Goal: Check status: Check status

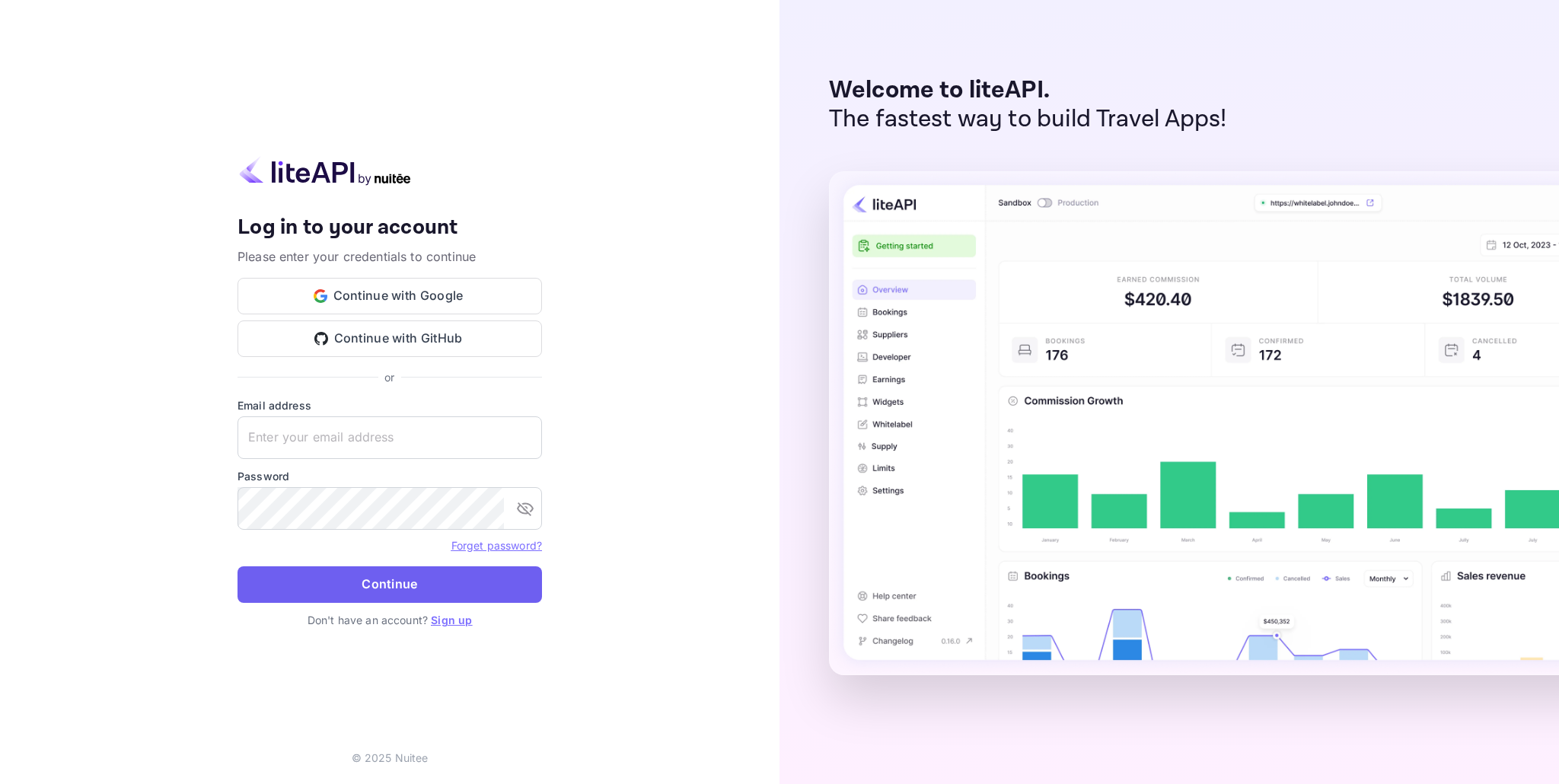
type input "[EMAIL_ADDRESS][DOMAIN_NAME]"
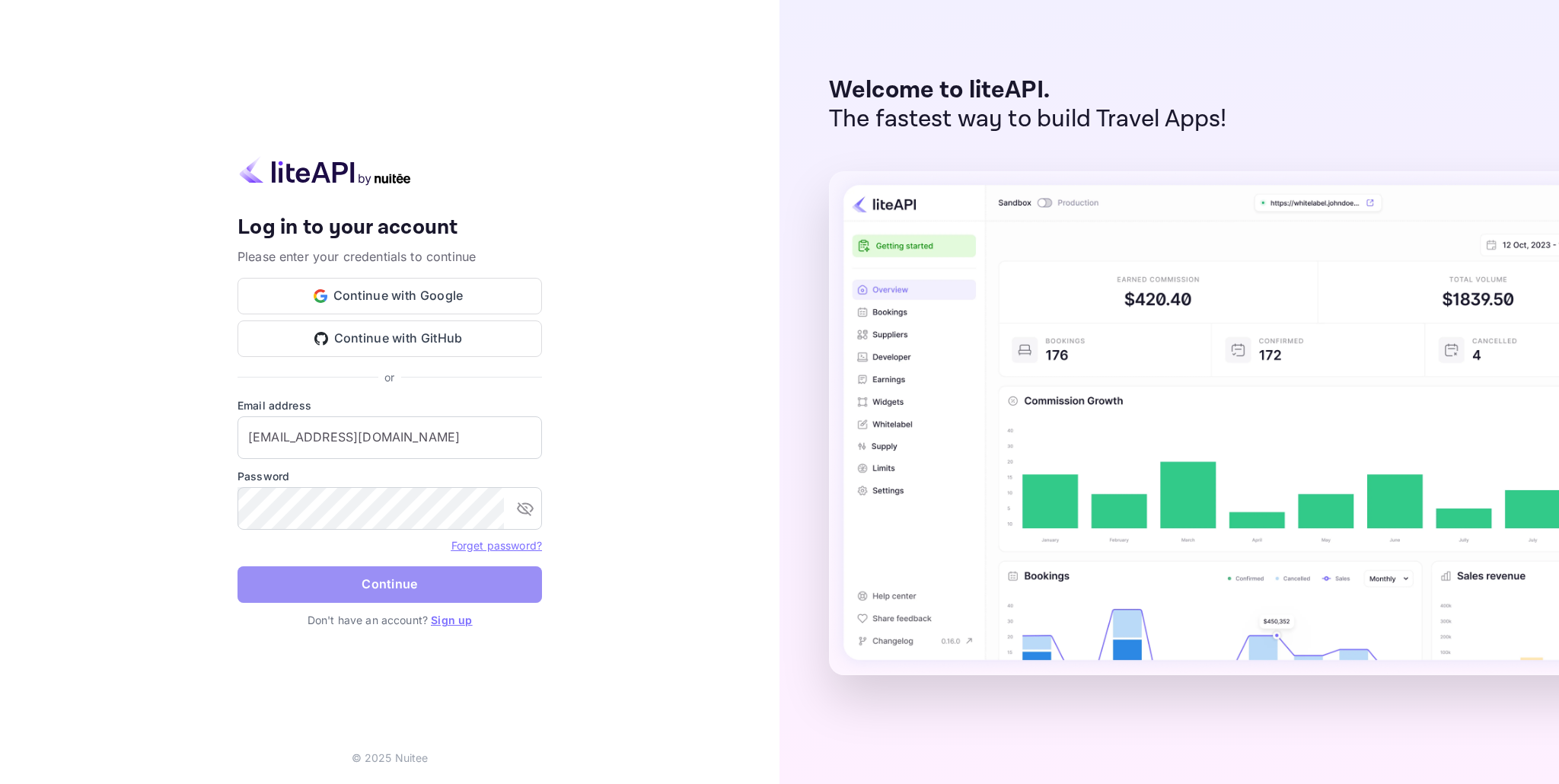
click at [389, 591] on button "Continue" at bounding box center [389, 584] width 304 height 36
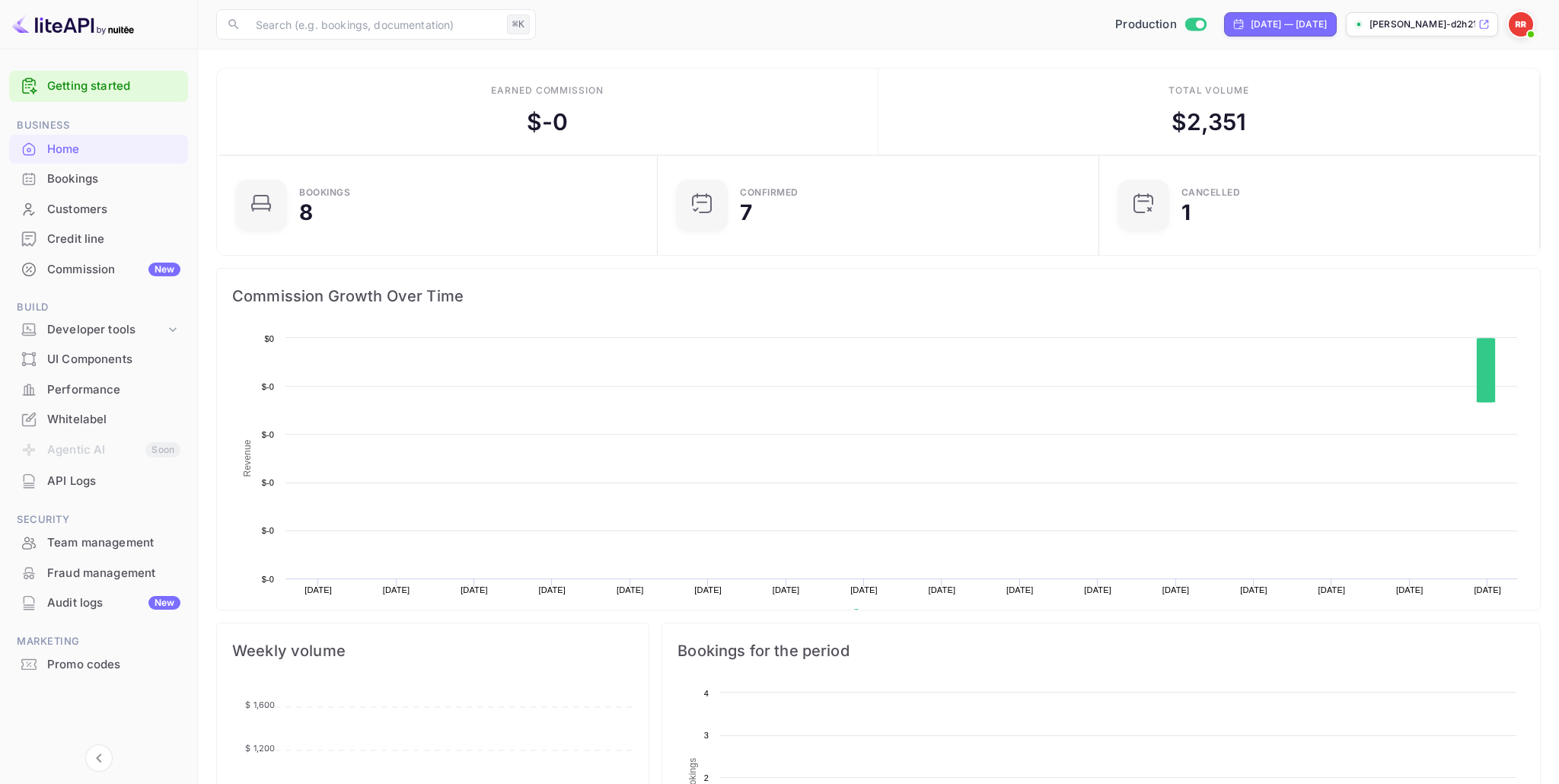
scroll to position [248, 432]
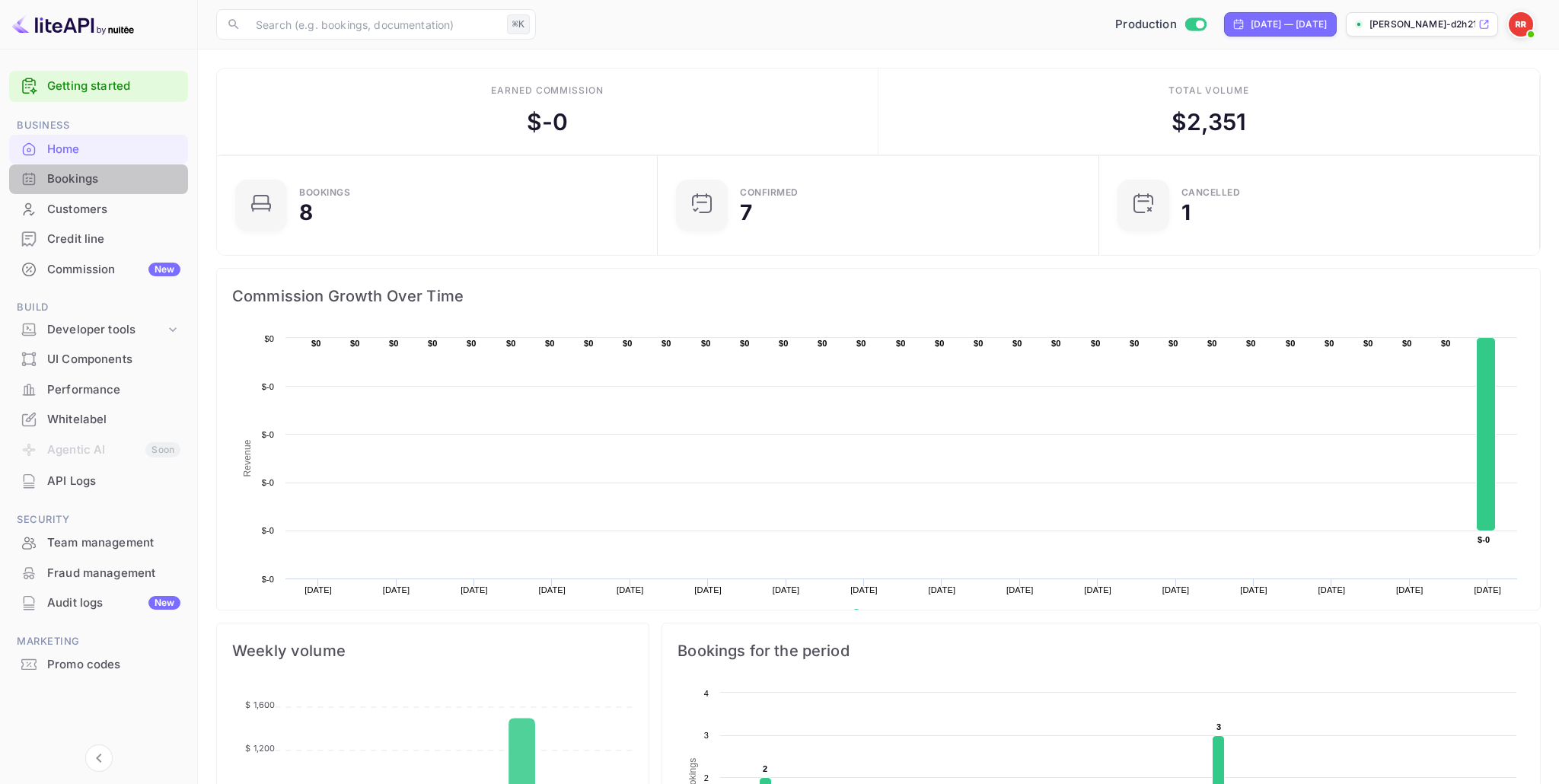
click at [126, 184] on div "Bookings" at bounding box center [113, 179] width 133 height 17
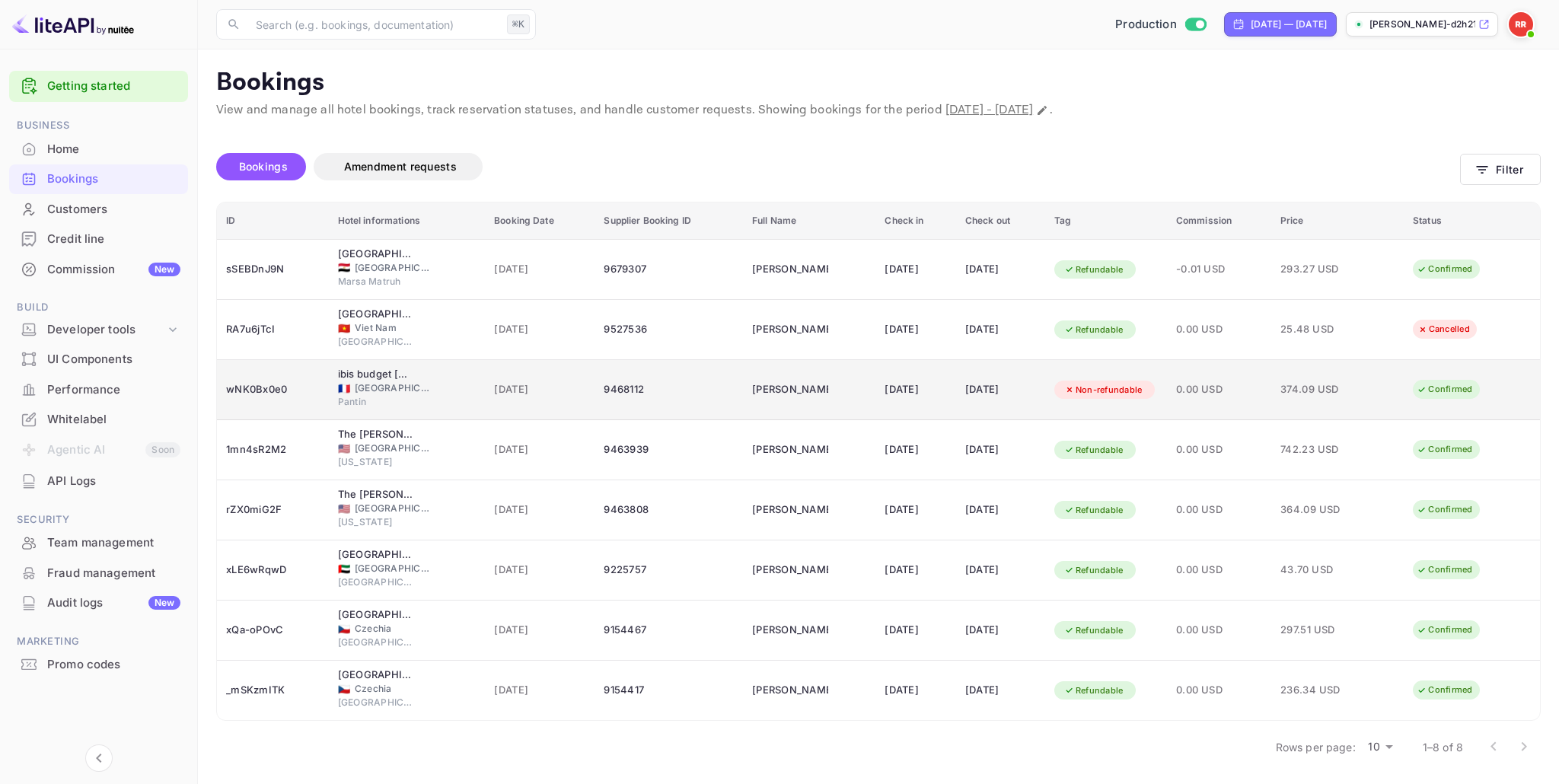
click at [577, 388] on td "[DATE]" at bounding box center [539, 390] width 109 height 60
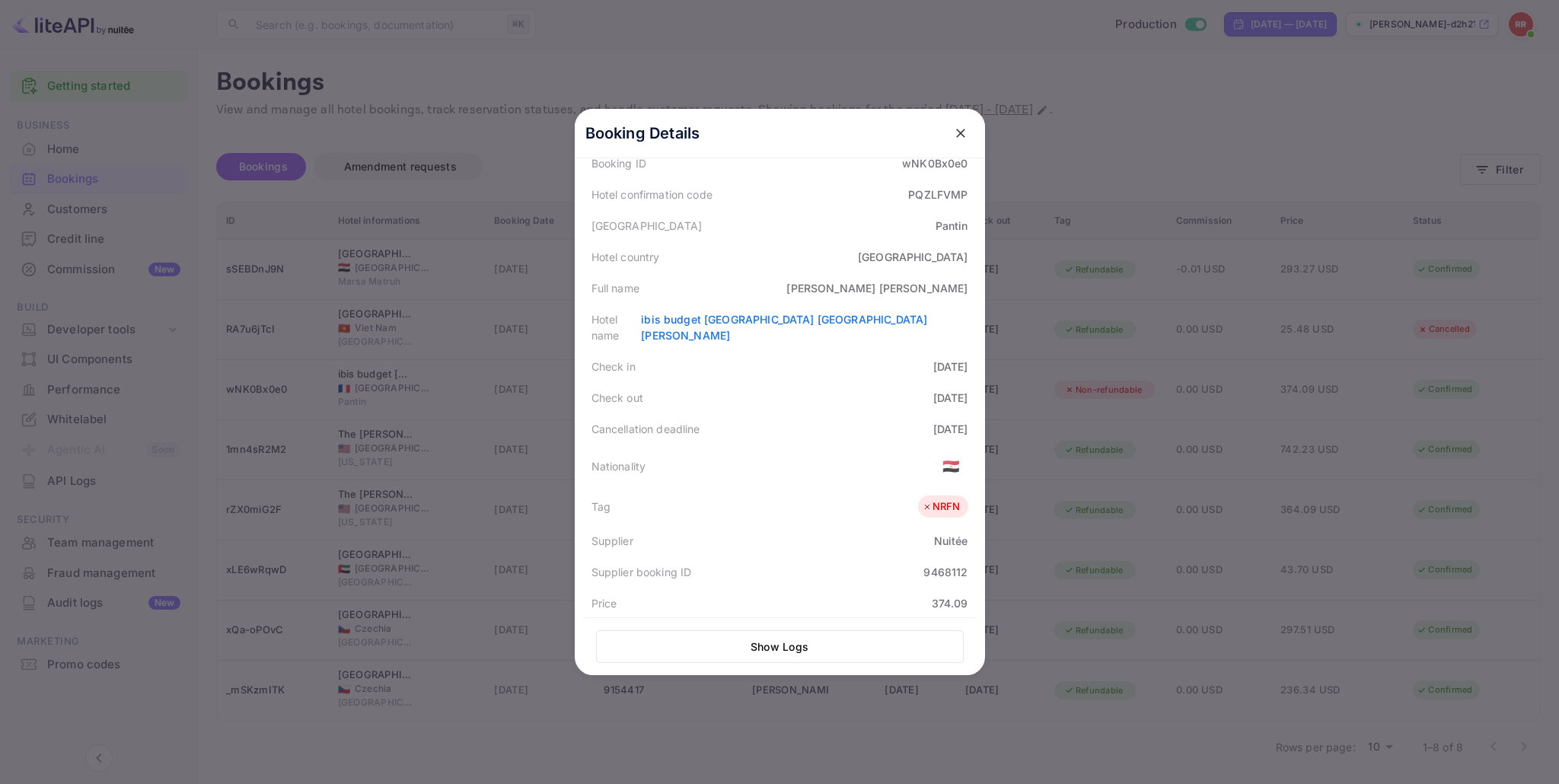
scroll to position [86, 0]
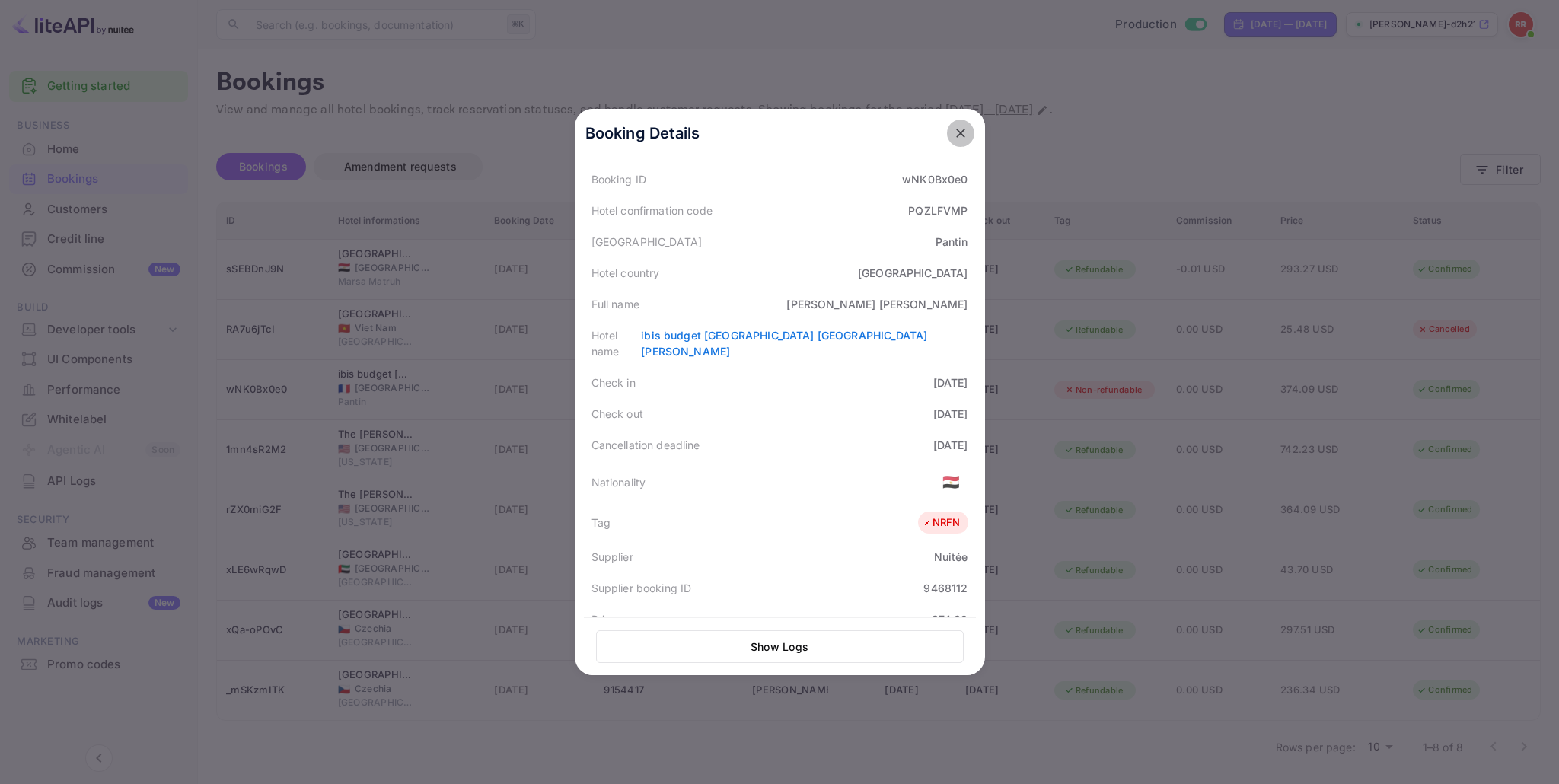
click at [962, 131] on icon "close" at bounding box center [960, 133] width 15 height 15
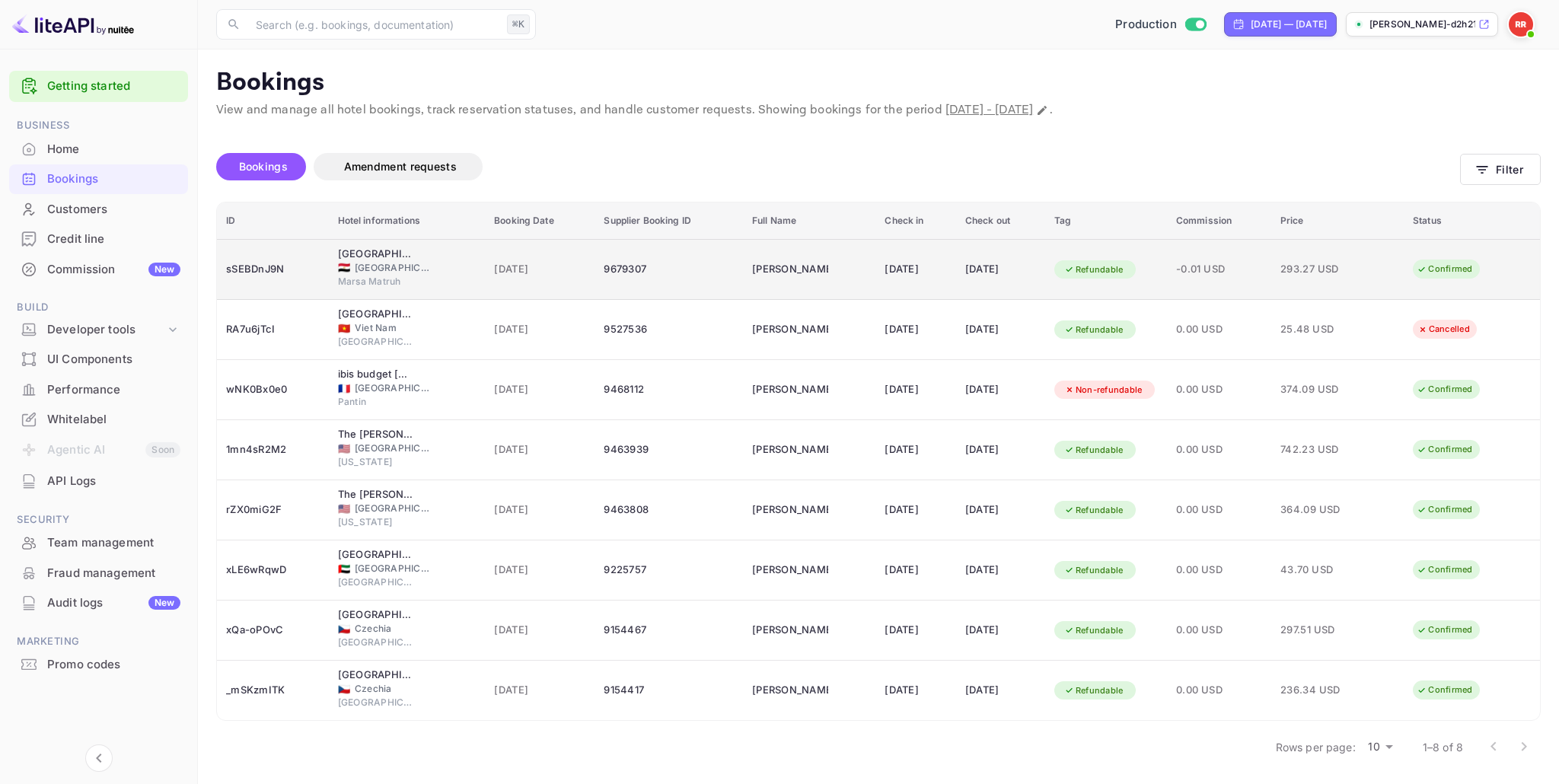
click at [260, 267] on div "sSEBDnJ9N" at bounding box center [272, 269] width 94 height 24
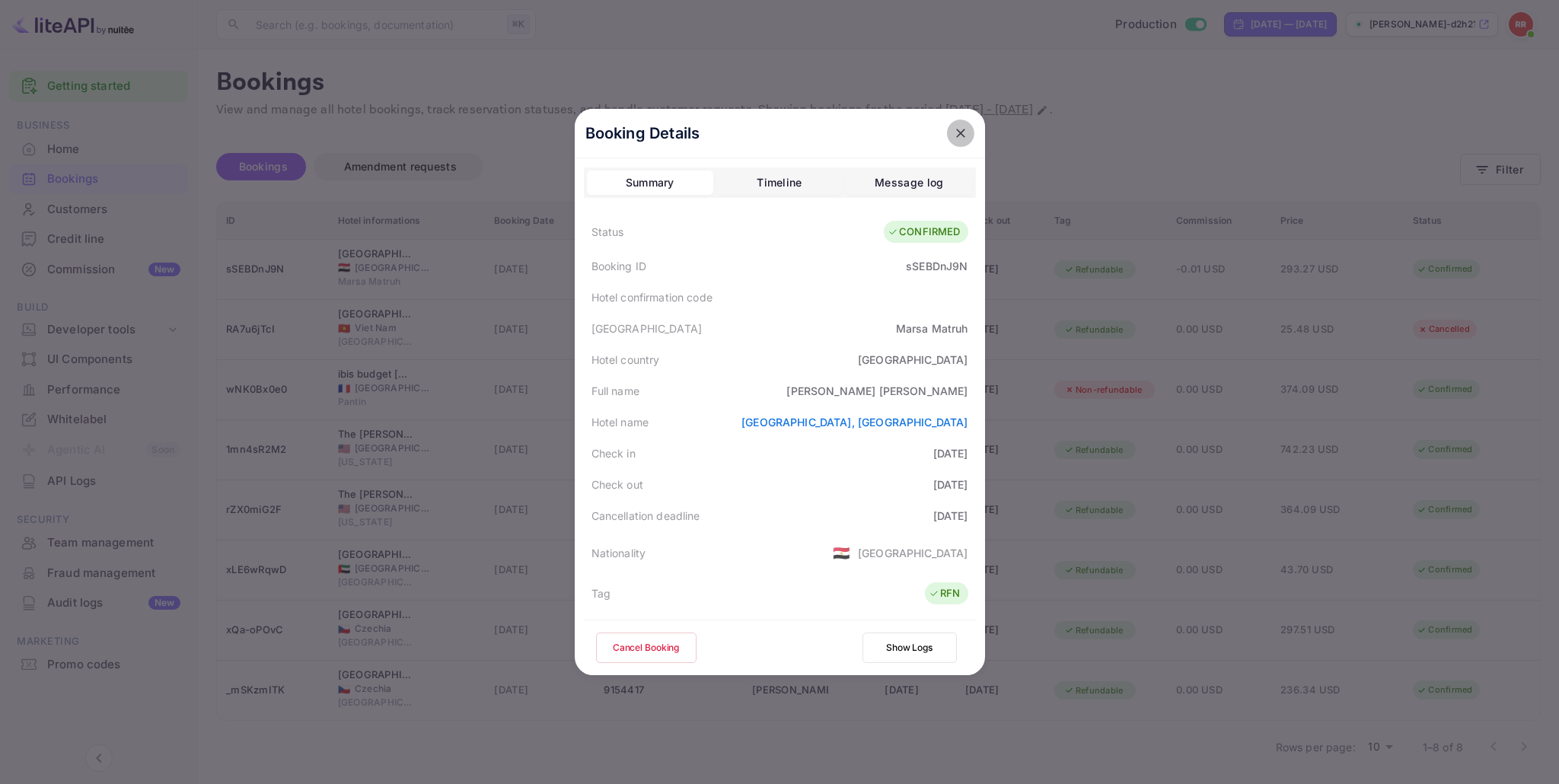
click at [956, 131] on icon "close" at bounding box center [960, 133] width 15 height 15
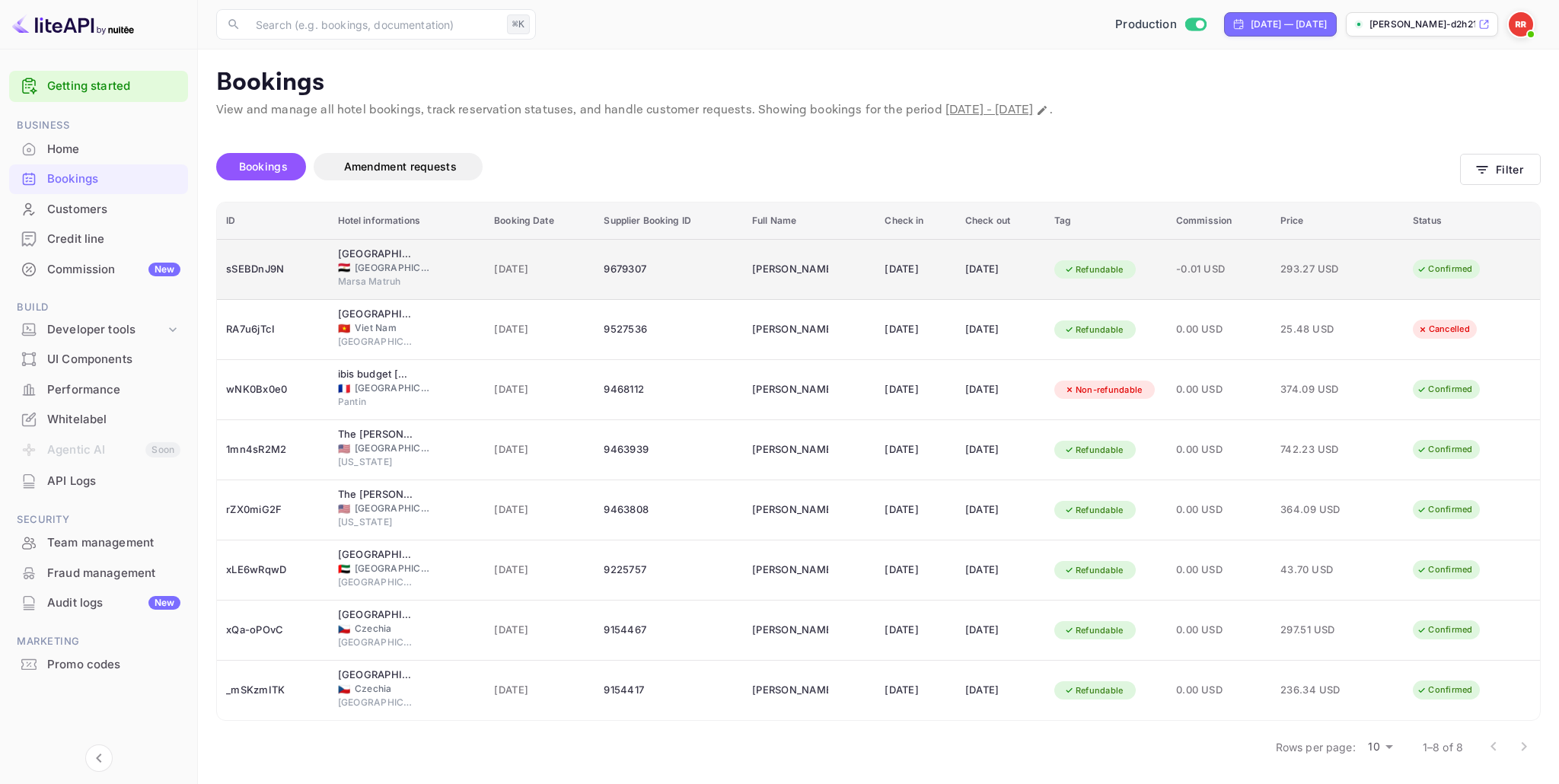
click at [953, 273] on td "[DATE]" at bounding box center [916, 269] width 81 height 61
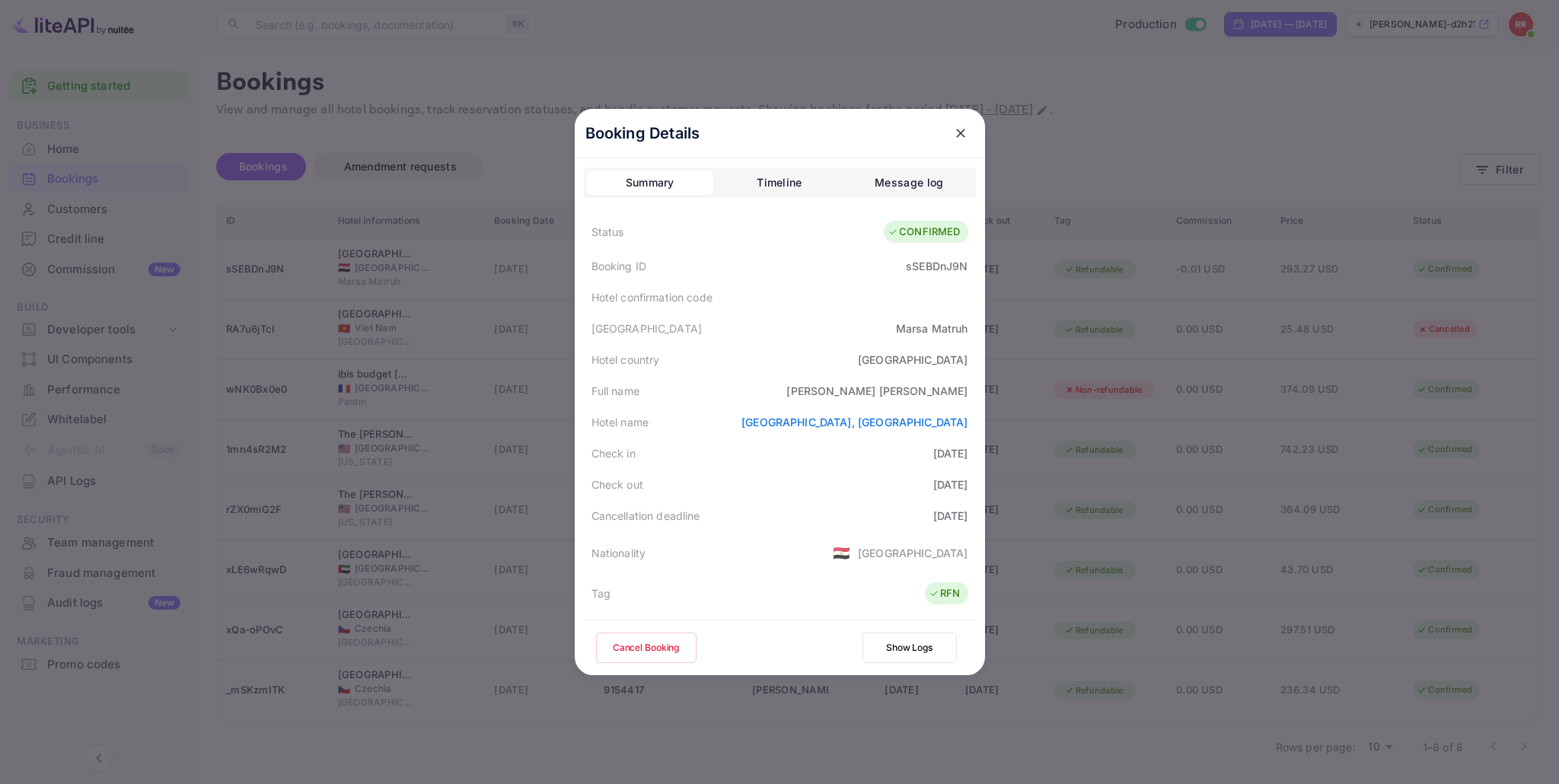
click at [1044, 269] on div at bounding box center [780, 392] width 1559 height 784
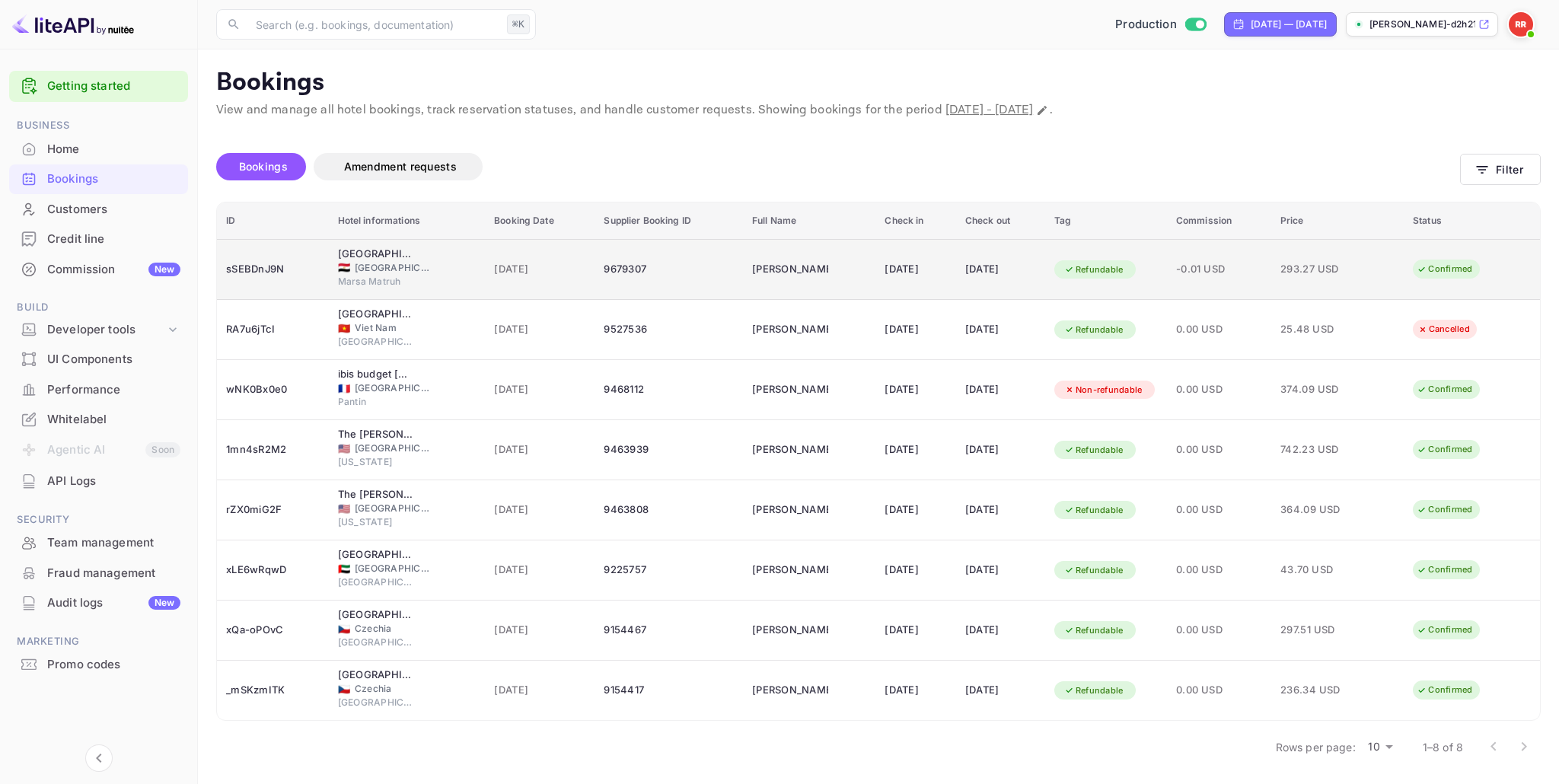
click at [603, 269] on div "9679307" at bounding box center [668, 269] width 130 height 24
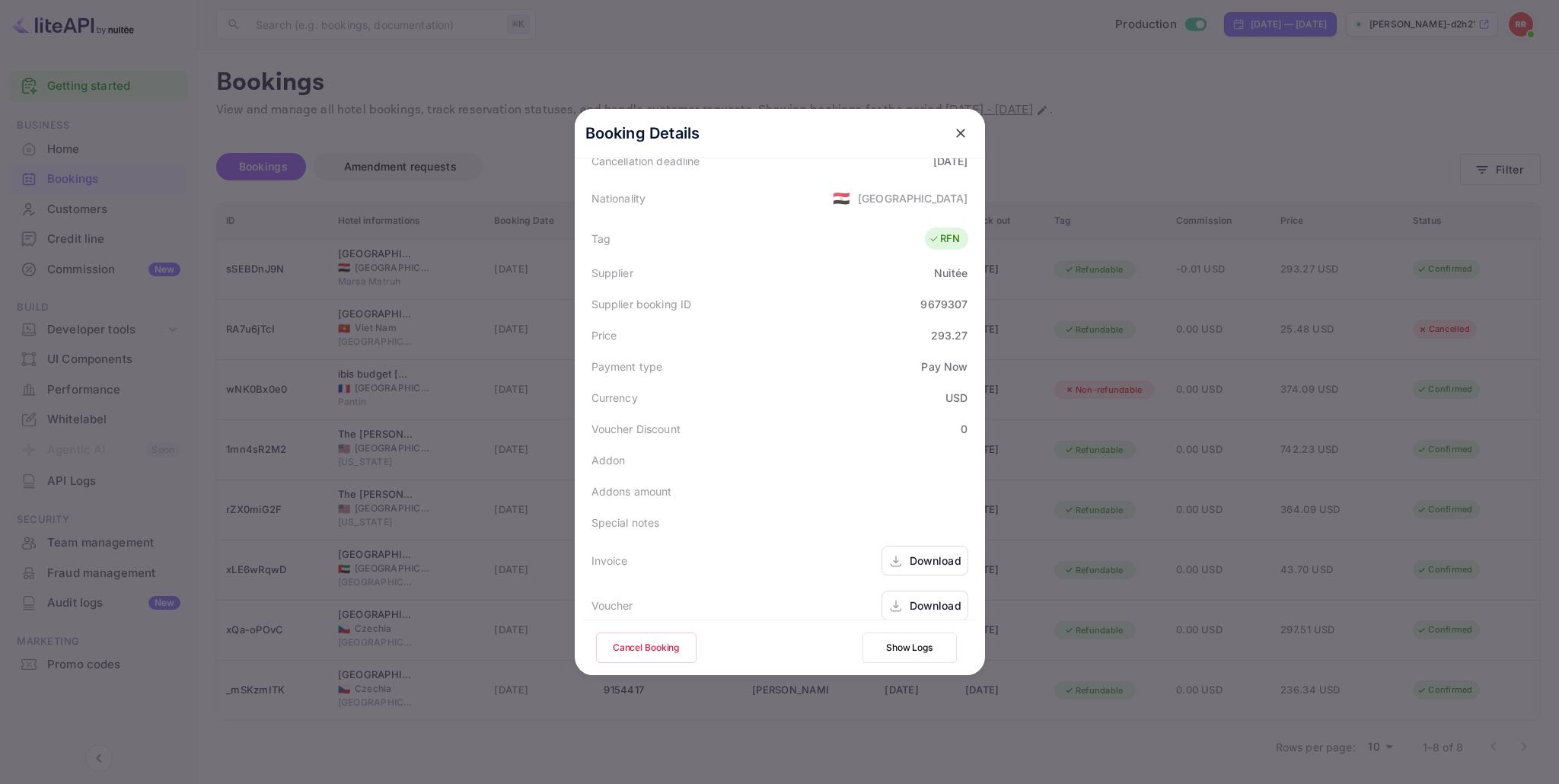
scroll to position [369, 0]
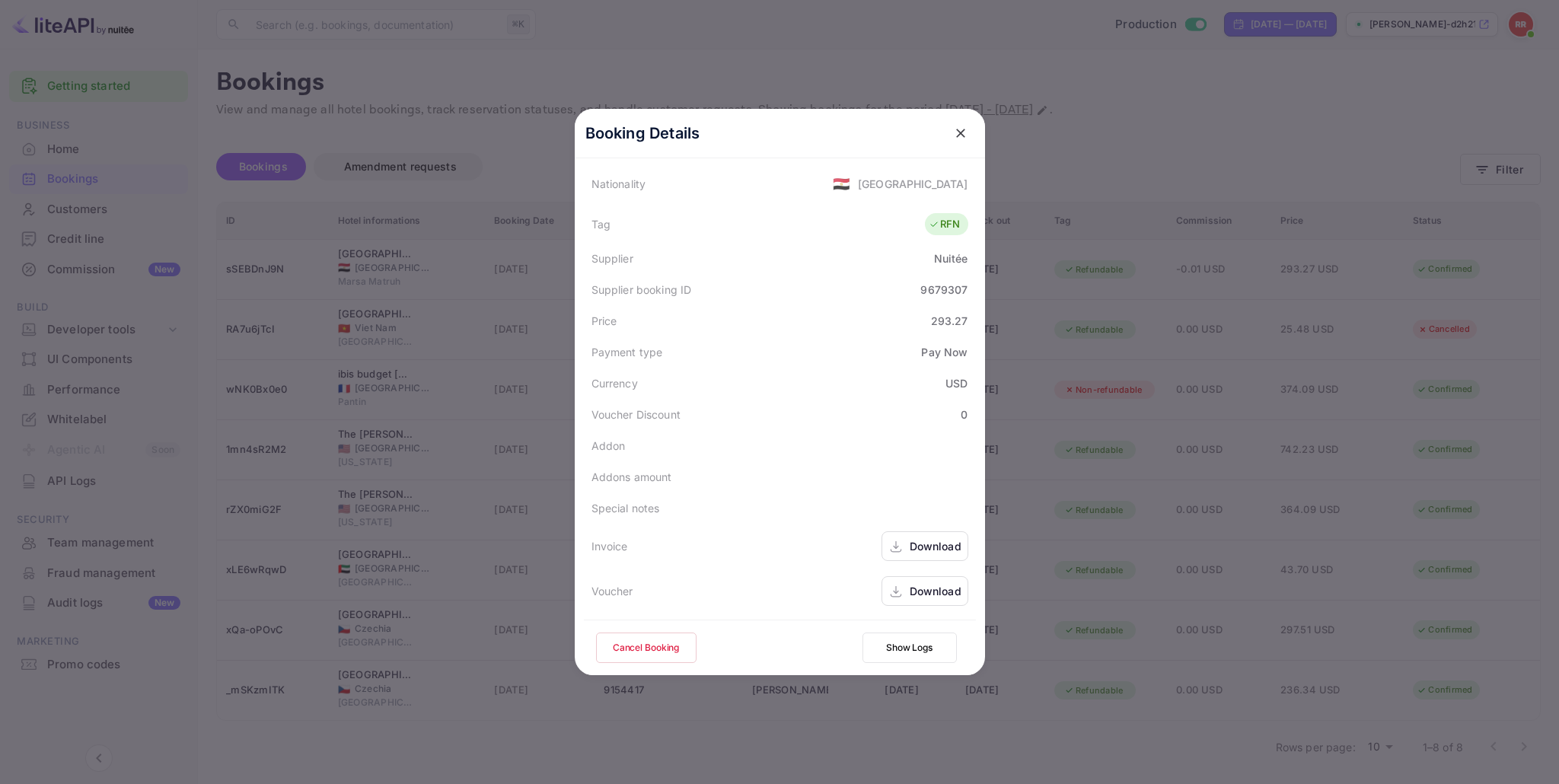
click at [916, 584] on div "Download" at bounding box center [936, 591] width 52 height 16
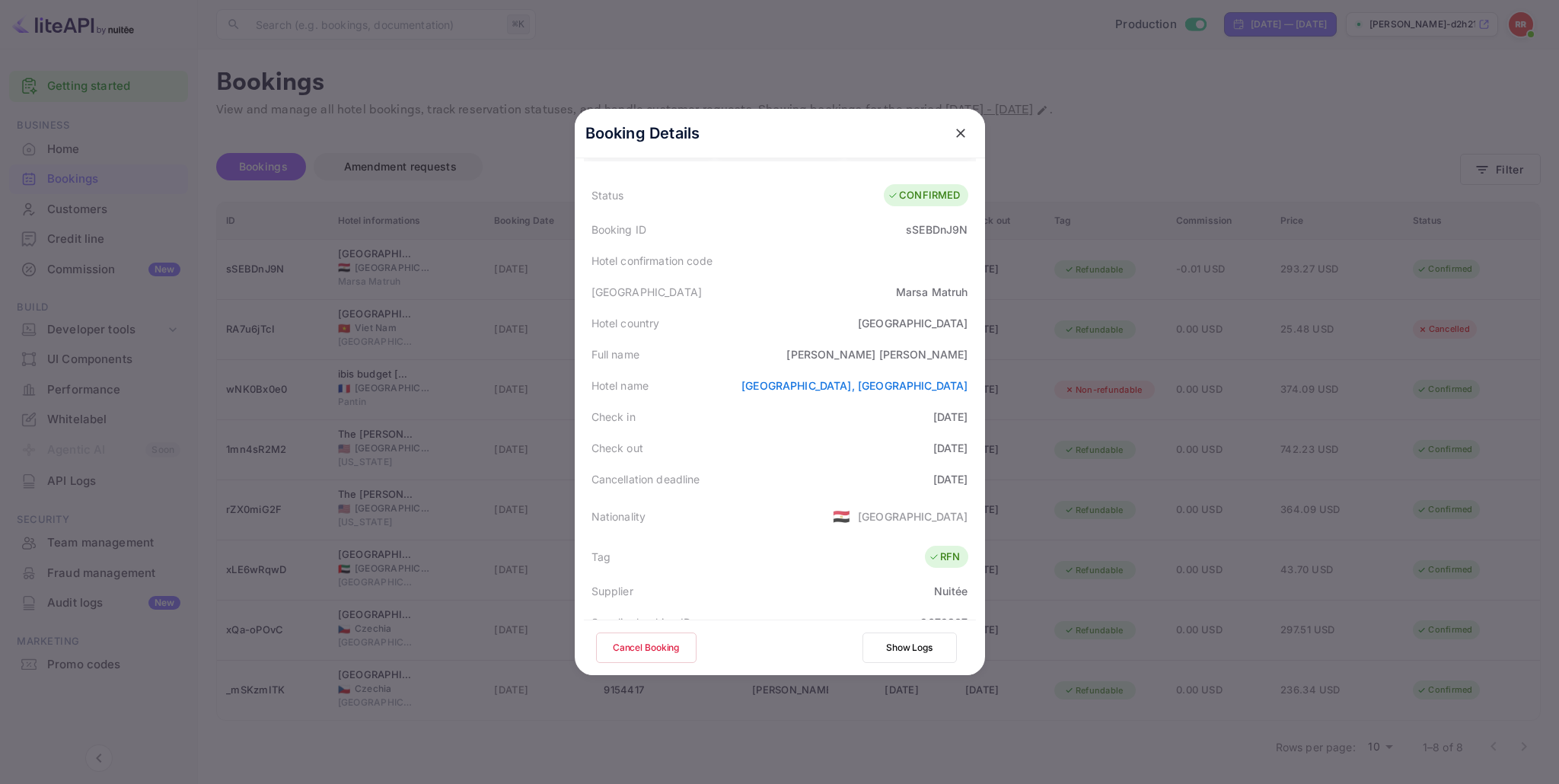
scroll to position [38, 0]
click at [960, 135] on icon "close" at bounding box center [960, 133] width 15 height 15
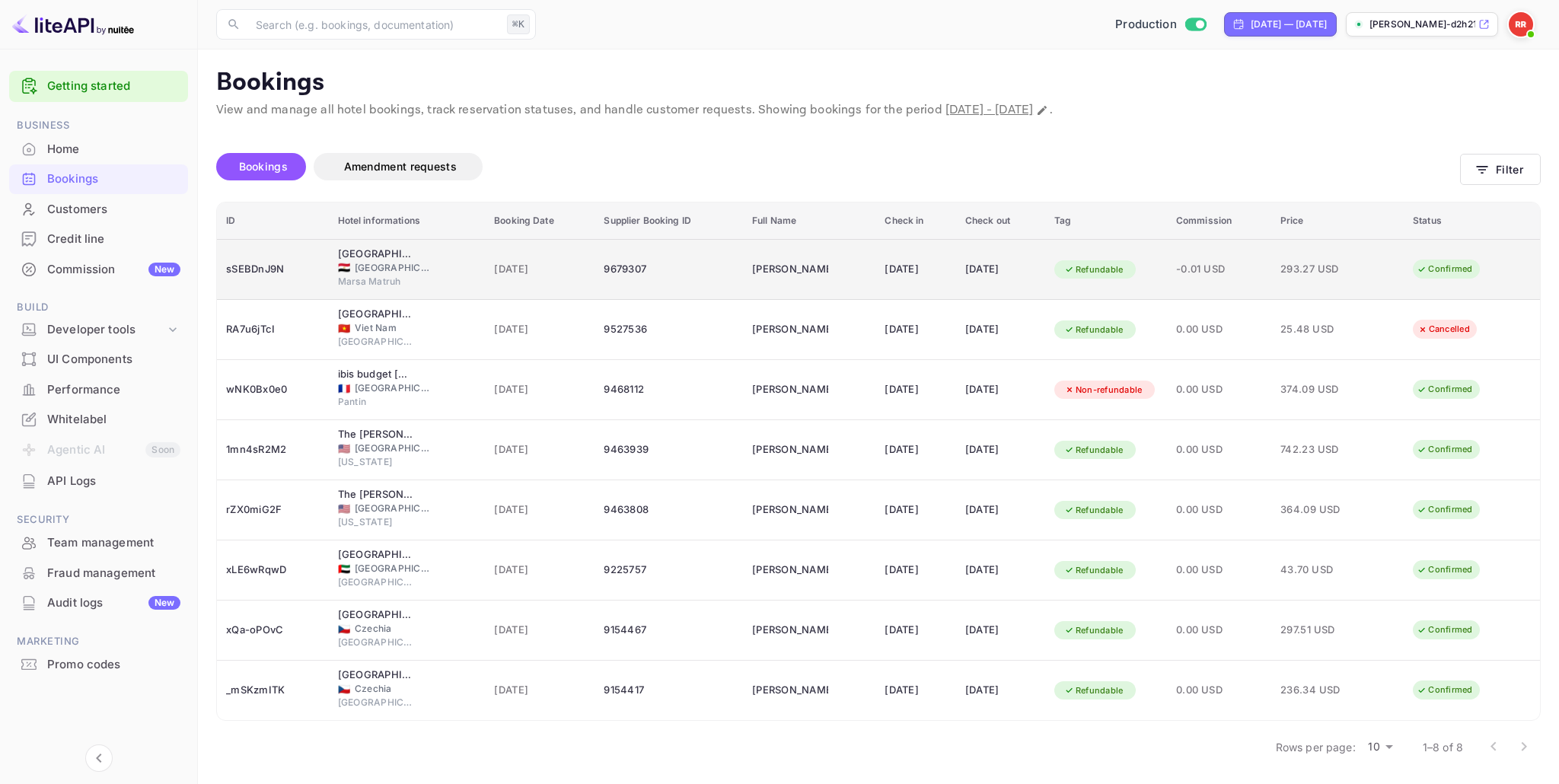
click at [606, 270] on div "9679307" at bounding box center [668, 269] width 130 height 24
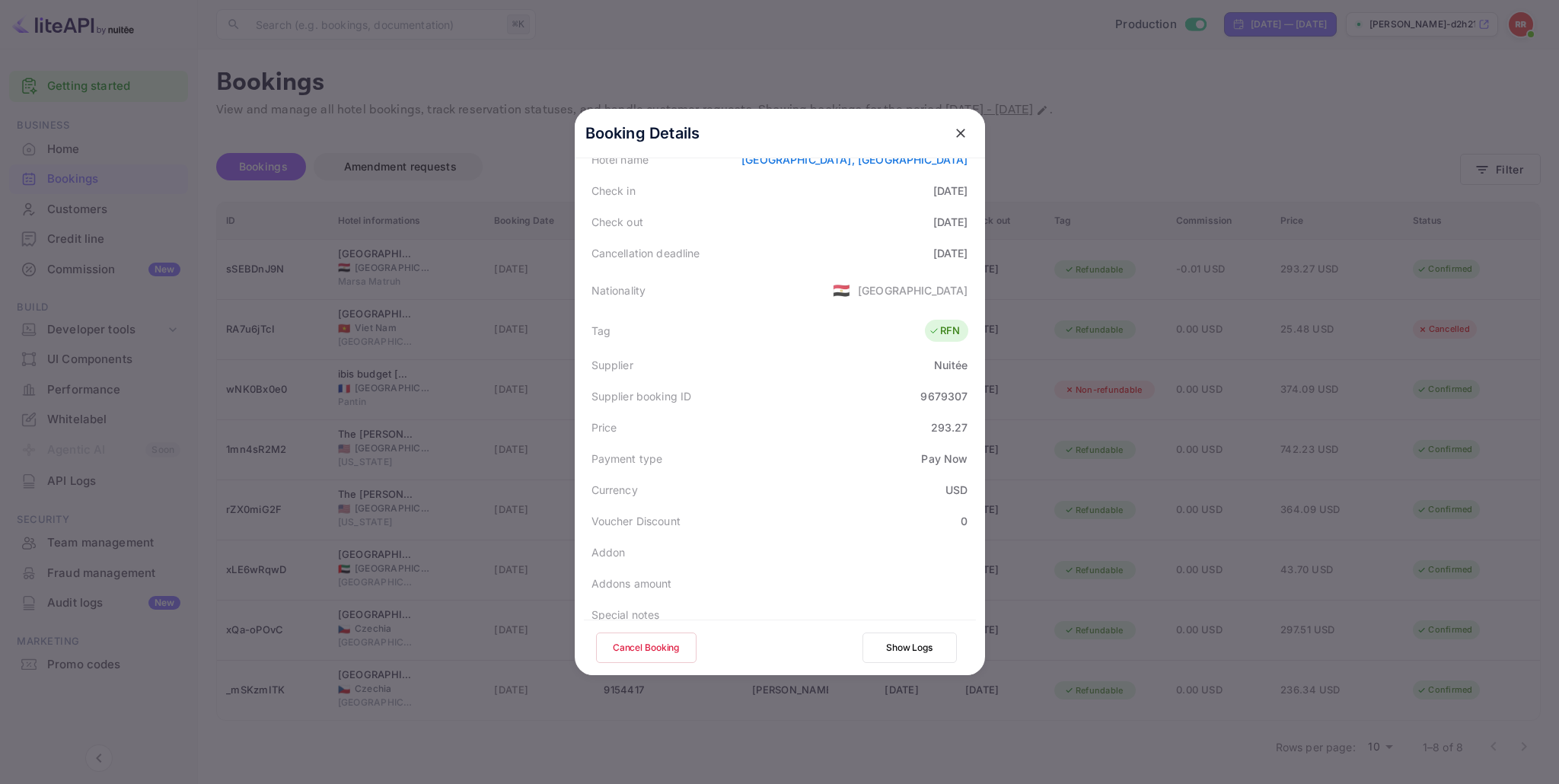
scroll to position [259, 0]
